Goal: Ask a question

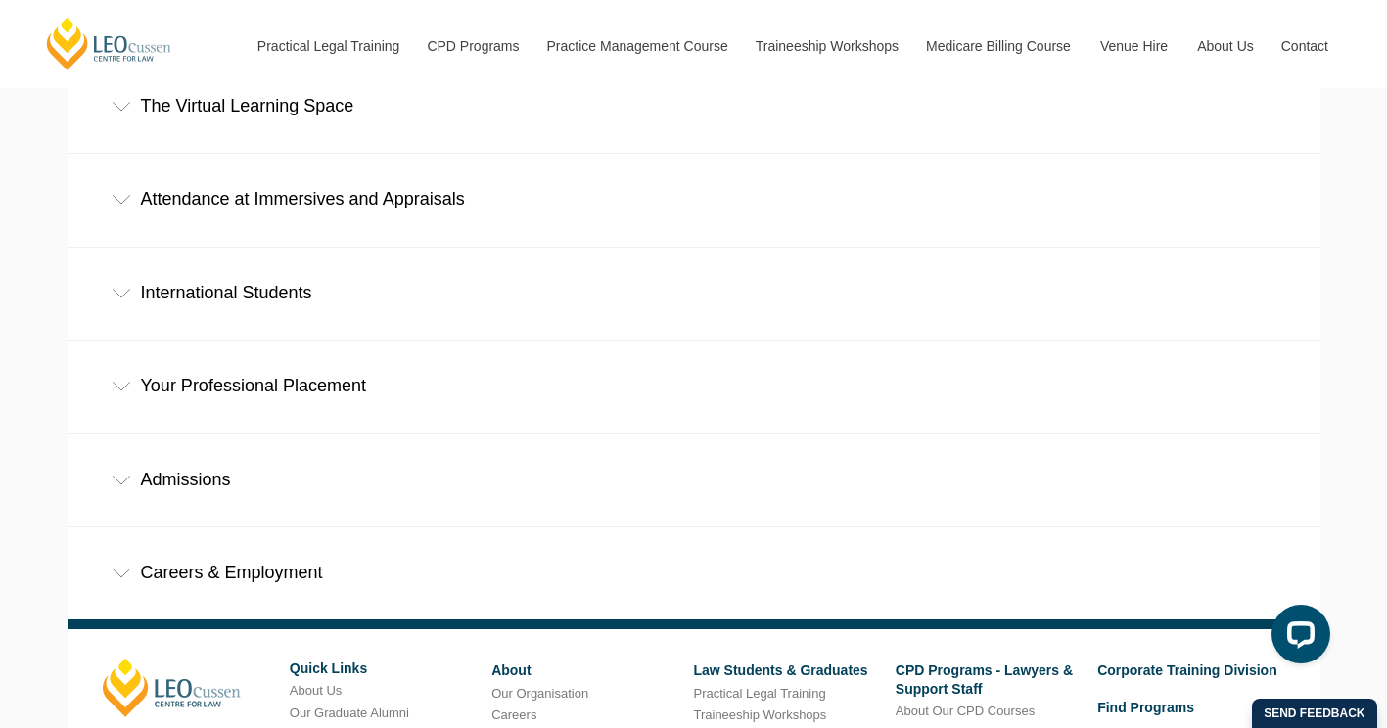
scroll to position [1077, 0]
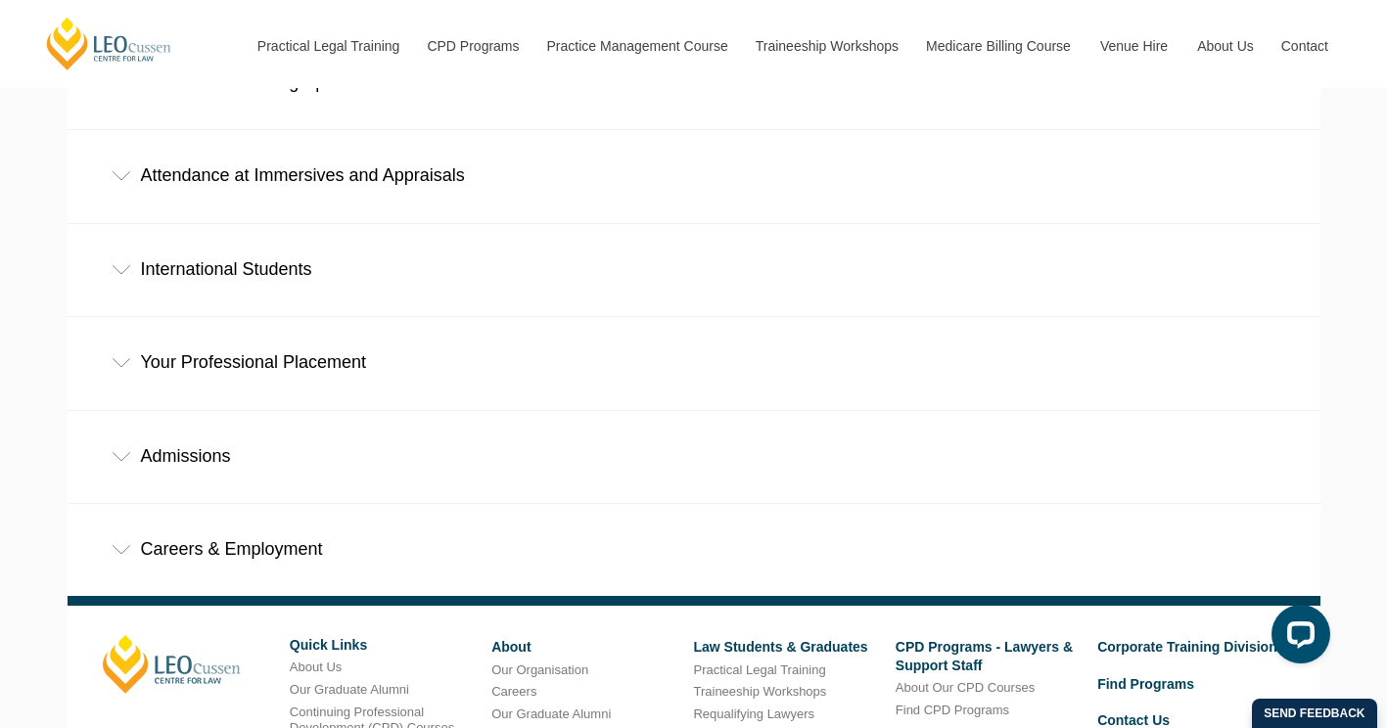
click at [124, 411] on div "Admissions" at bounding box center [694, 456] width 1253 height 91
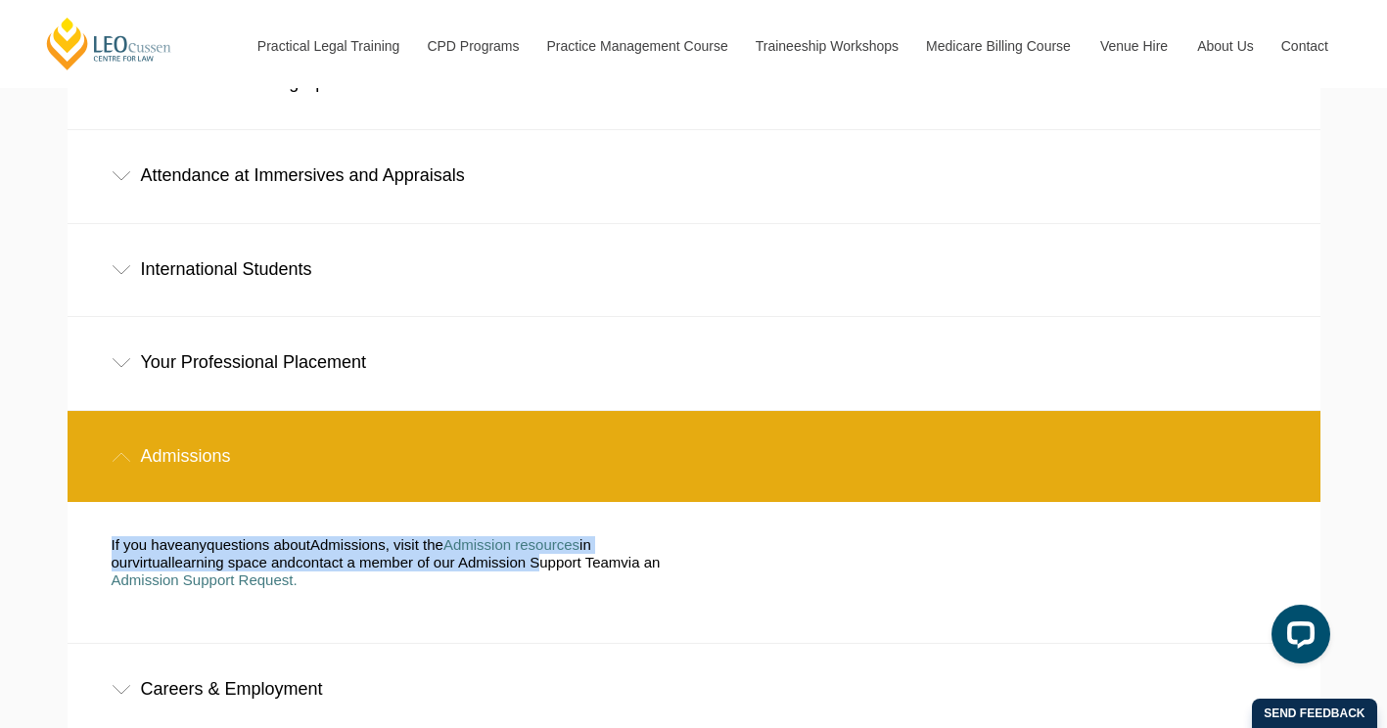
drag, startPoint x: 256, startPoint y: 435, endPoint x: 527, endPoint y: 471, distance: 272.6
click at [527, 502] on div "If you have any questions about Admissions, visit the Admission resources i n o…" at bounding box center [679, 572] width 1165 height 141
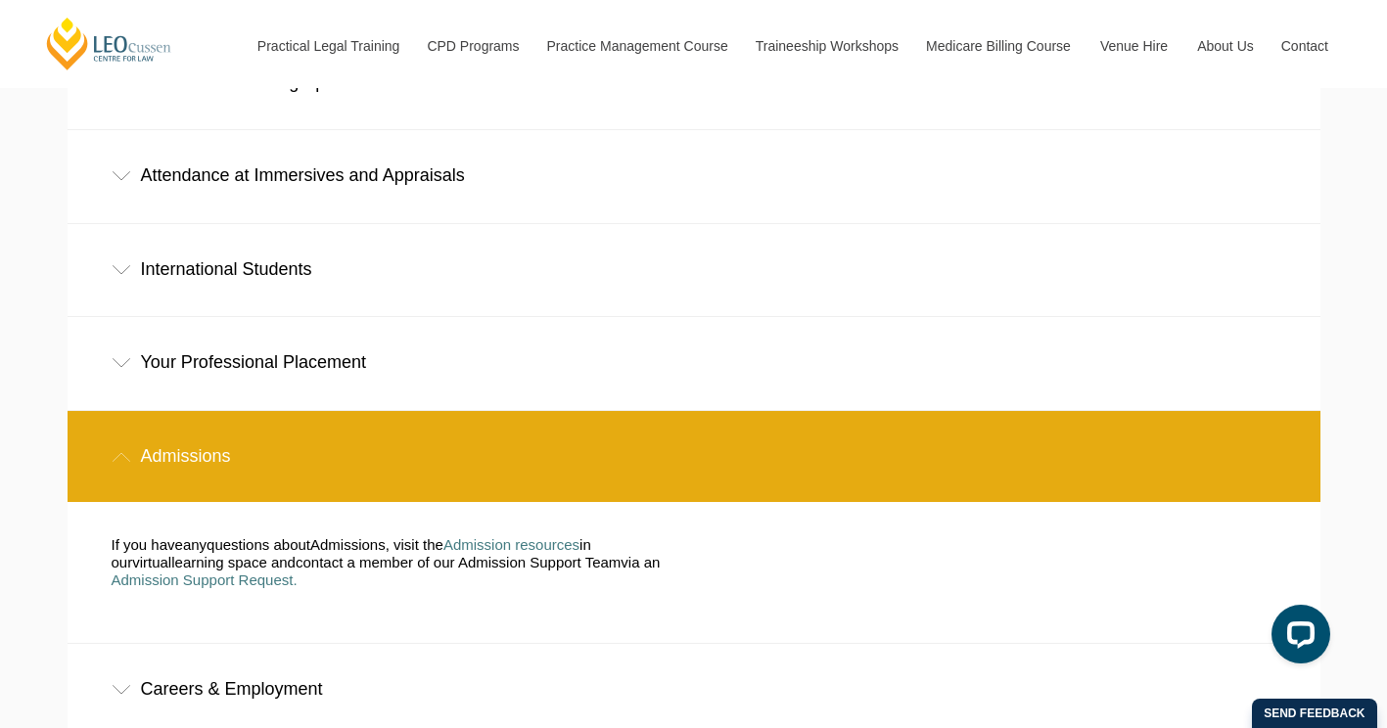
drag, startPoint x: 527, startPoint y: 471, endPoint x: 533, endPoint y: 504, distance: 33.8
click at [533, 536] on div "If you have any questions about Admissions, visit the Admission resources i n o…" at bounding box center [388, 572] width 583 height 72
click at [234, 572] on span "Admission Support Request." at bounding box center [205, 580] width 186 height 17
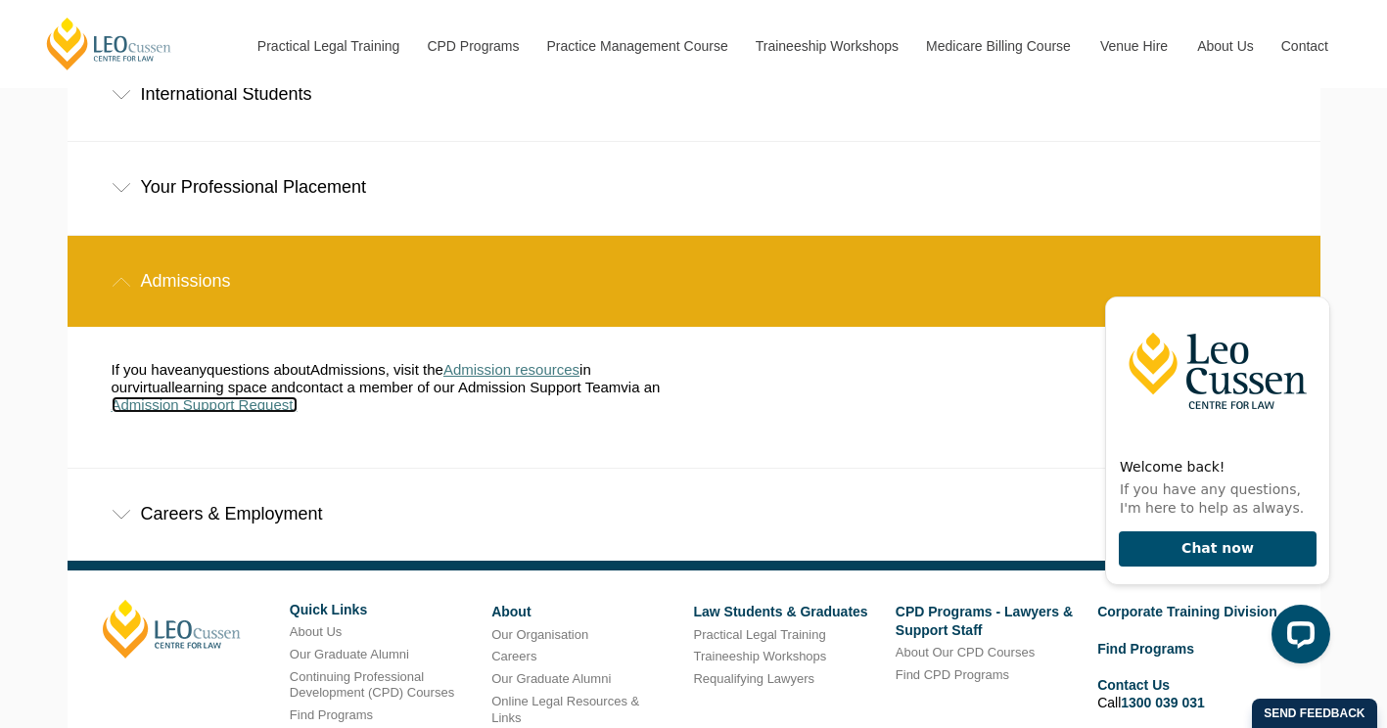
scroll to position [1273, 0]
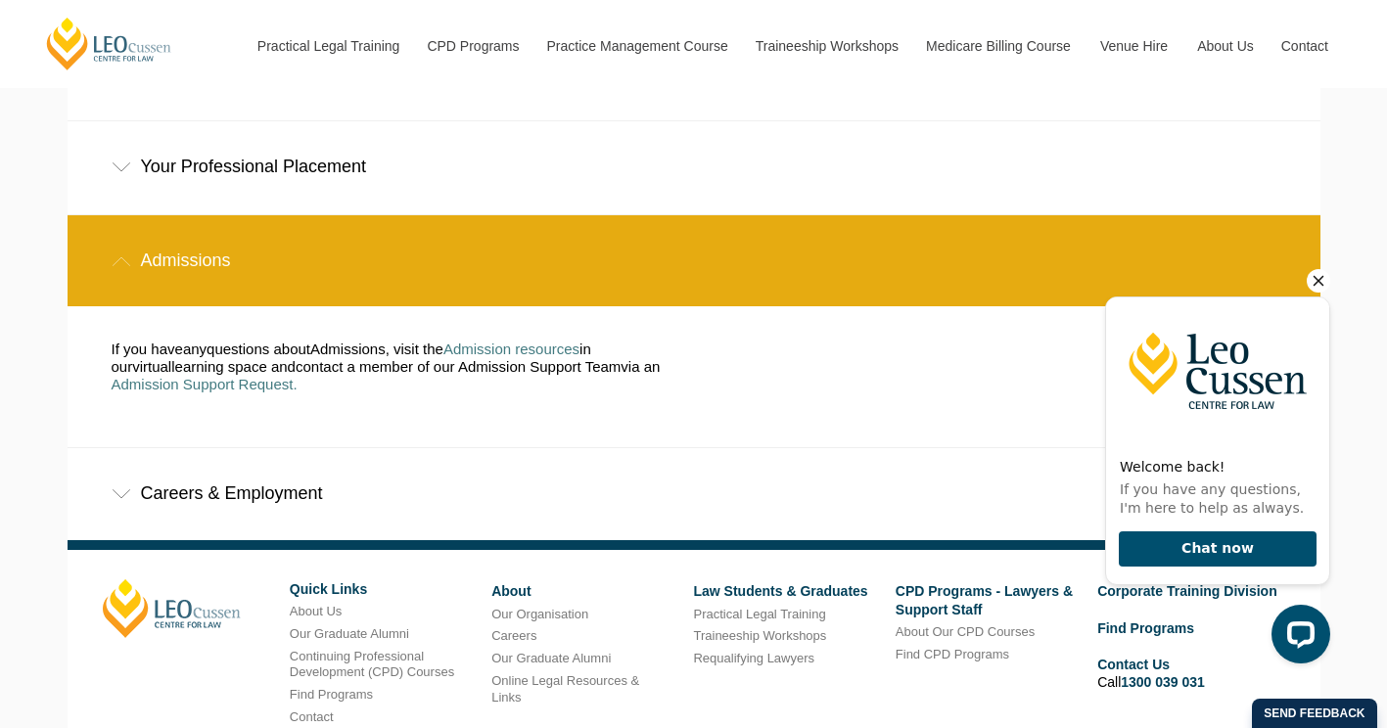
click at [1322, 277] on icon "Hide greeting" at bounding box center [1318, 280] width 23 height 23
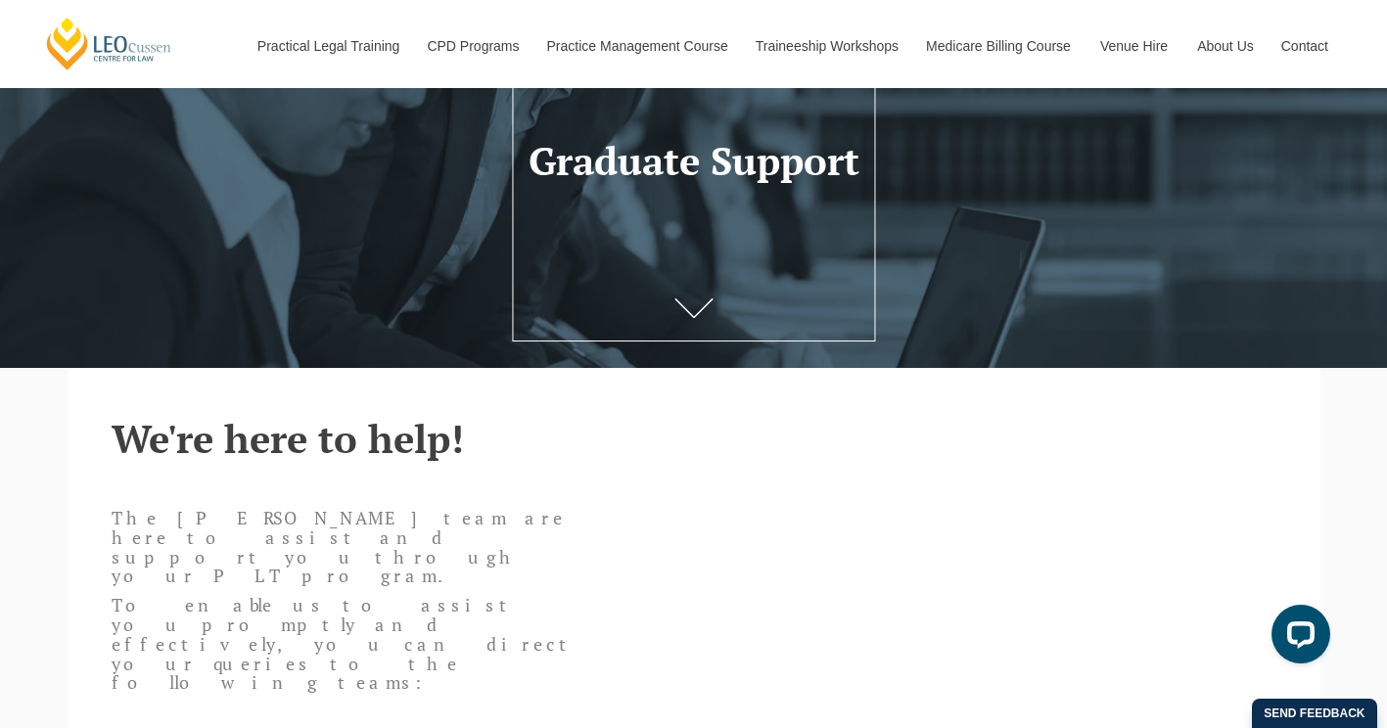
scroll to position [0, 0]
